Goal: Information Seeking & Learning: Learn about a topic

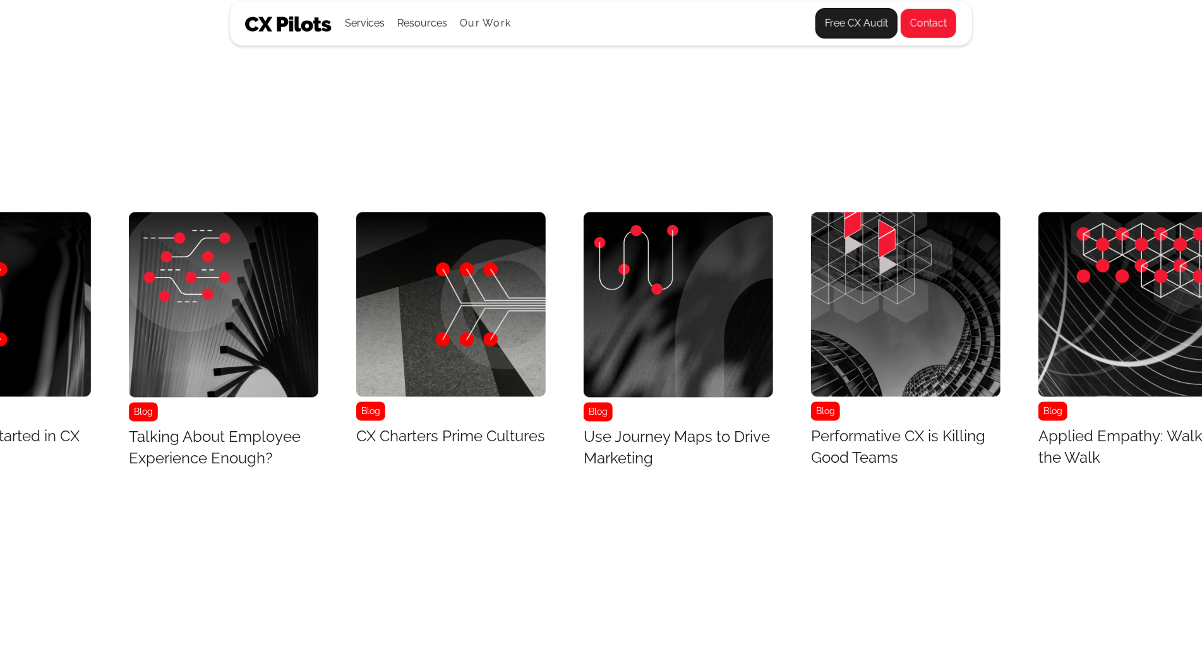
scroll to position [5304, 4062]
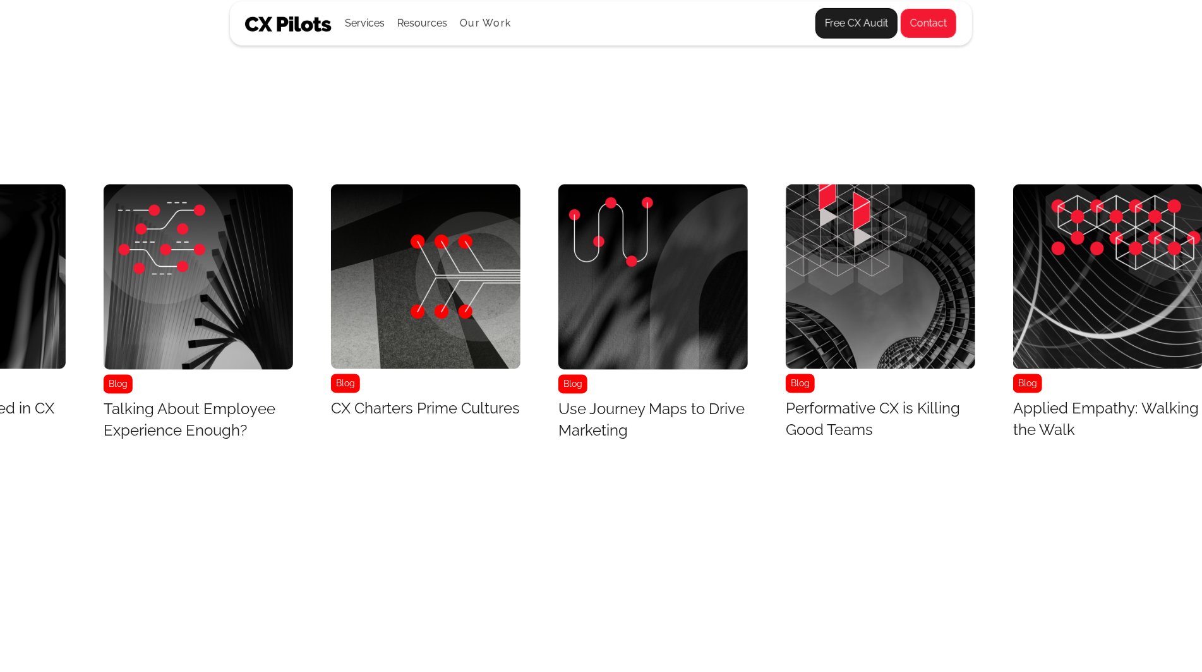
click at [1076, 208] on img "23 / 43" at bounding box center [1108, 276] width 190 height 184
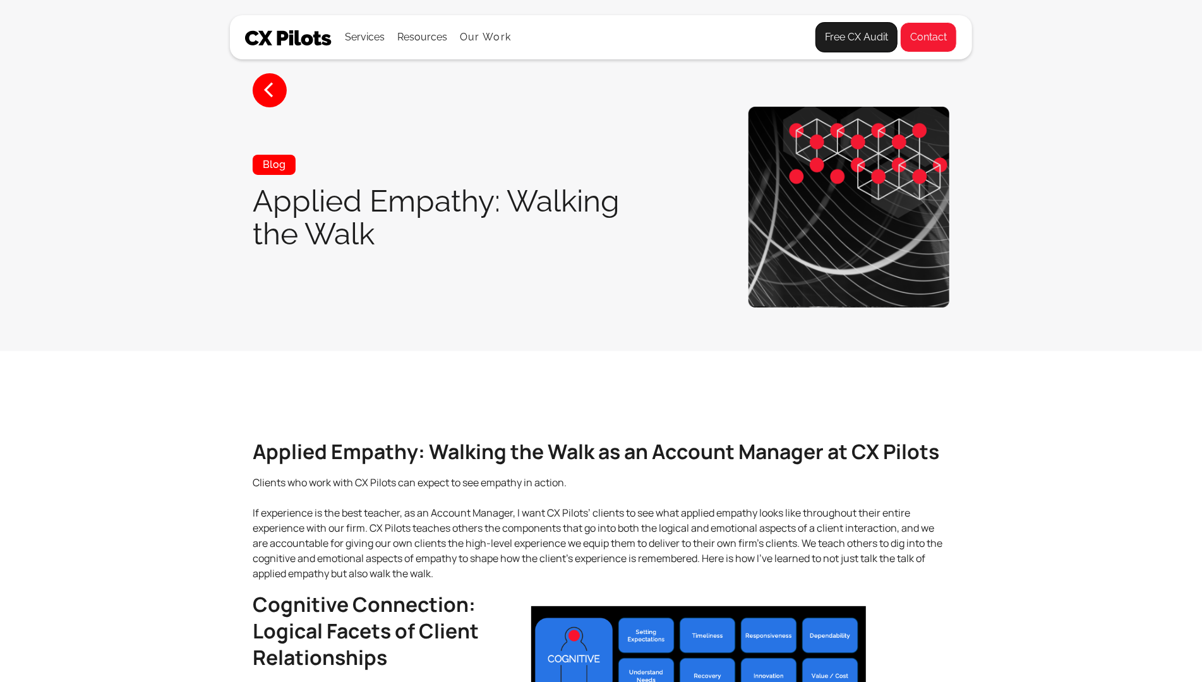
click at [1076, 208] on section "< Blog Applied Empathy: Walking the Walk" at bounding box center [601, 175] width 1202 height 351
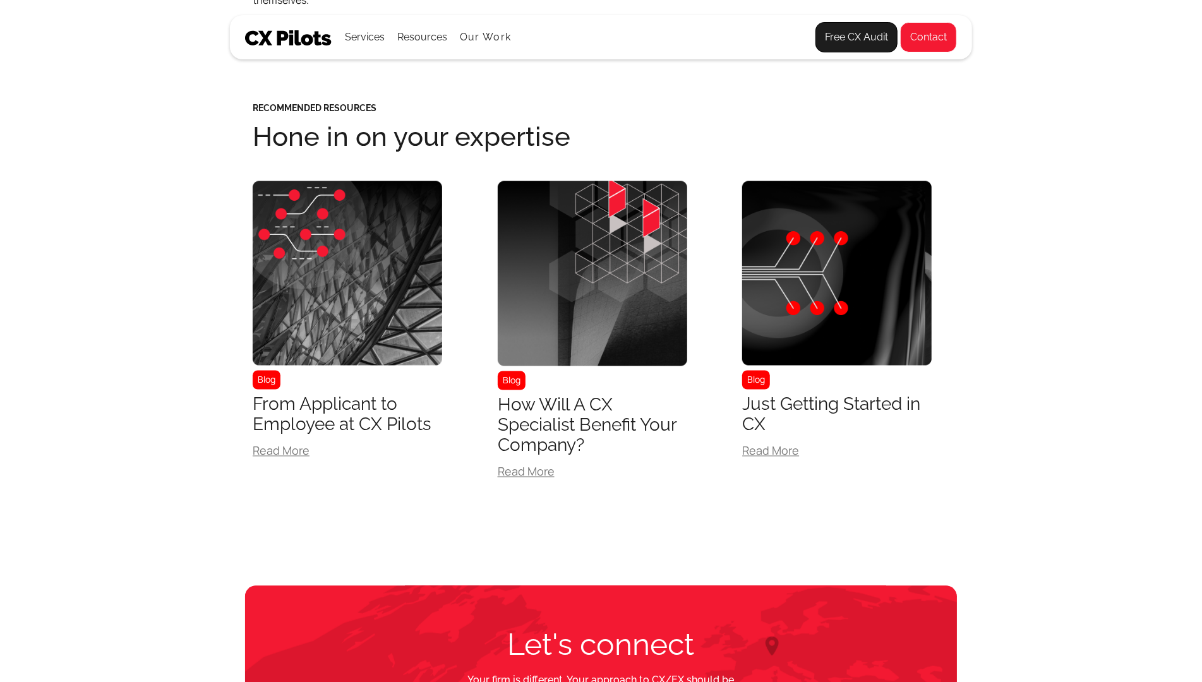
scroll to position [1490, 0]
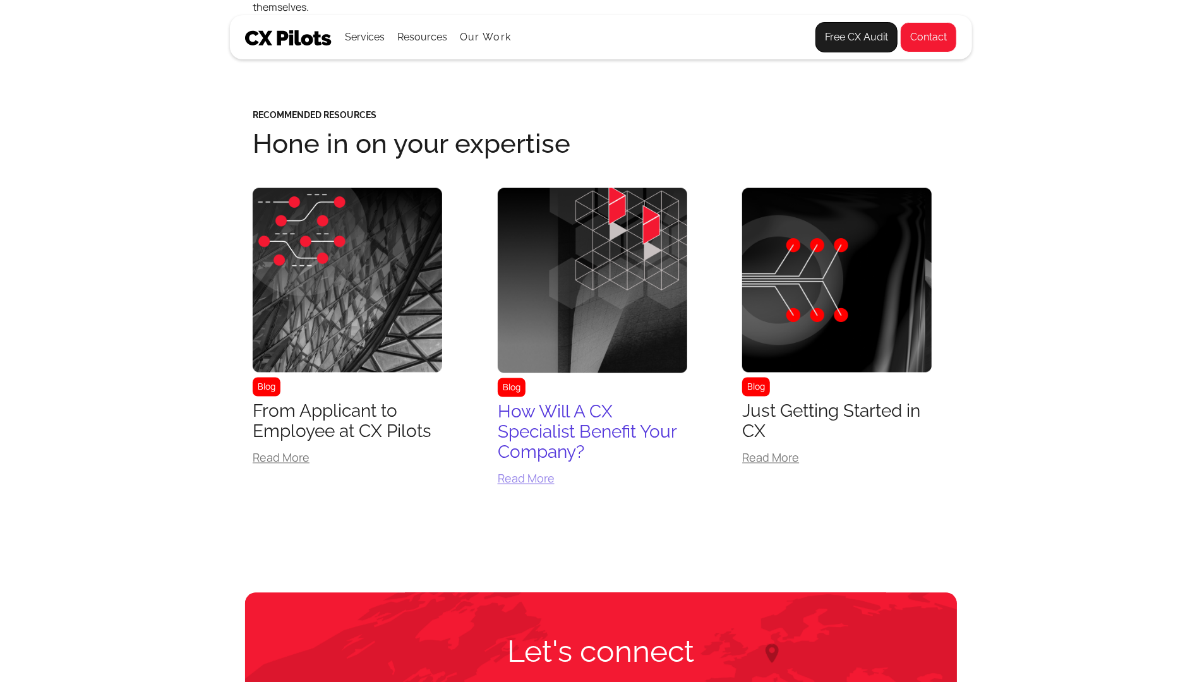
click at [558, 376] on div "Blog" at bounding box center [593, 295] width 190 height 214
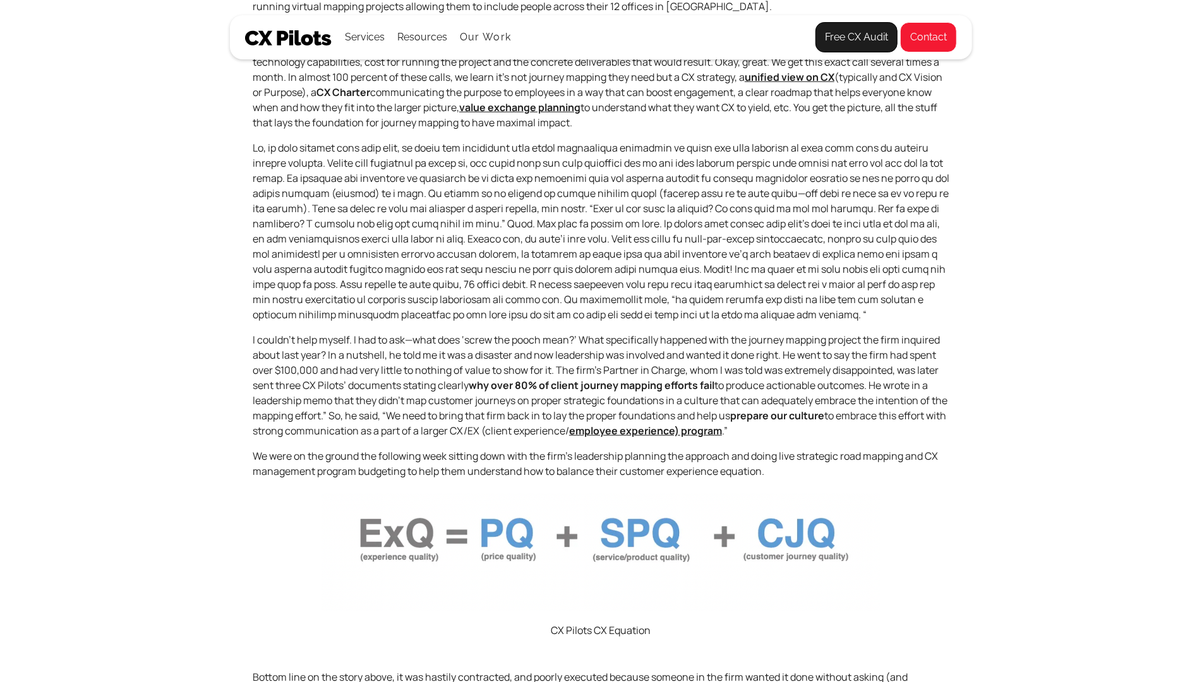
scroll to position [687, 0]
